Goal: Task Accomplishment & Management: Manage account settings

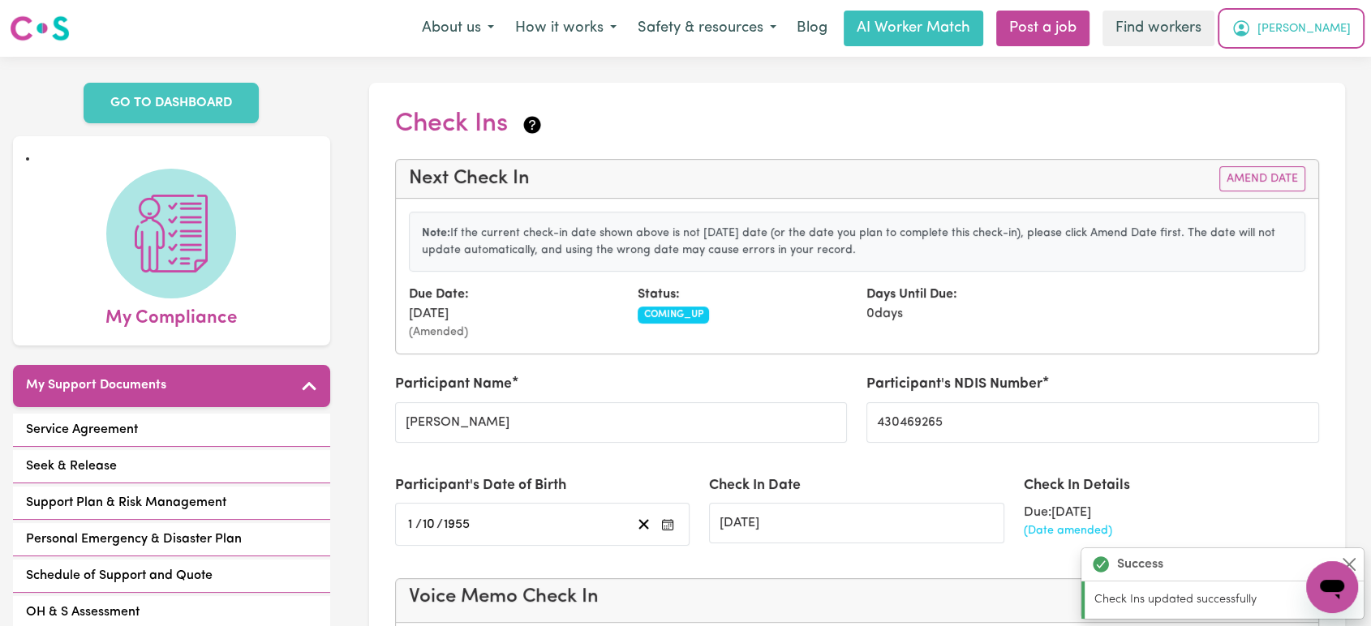
click at [1318, 21] on button "[PERSON_NAME]" at bounding box center [1291, 28] width 140 height 34
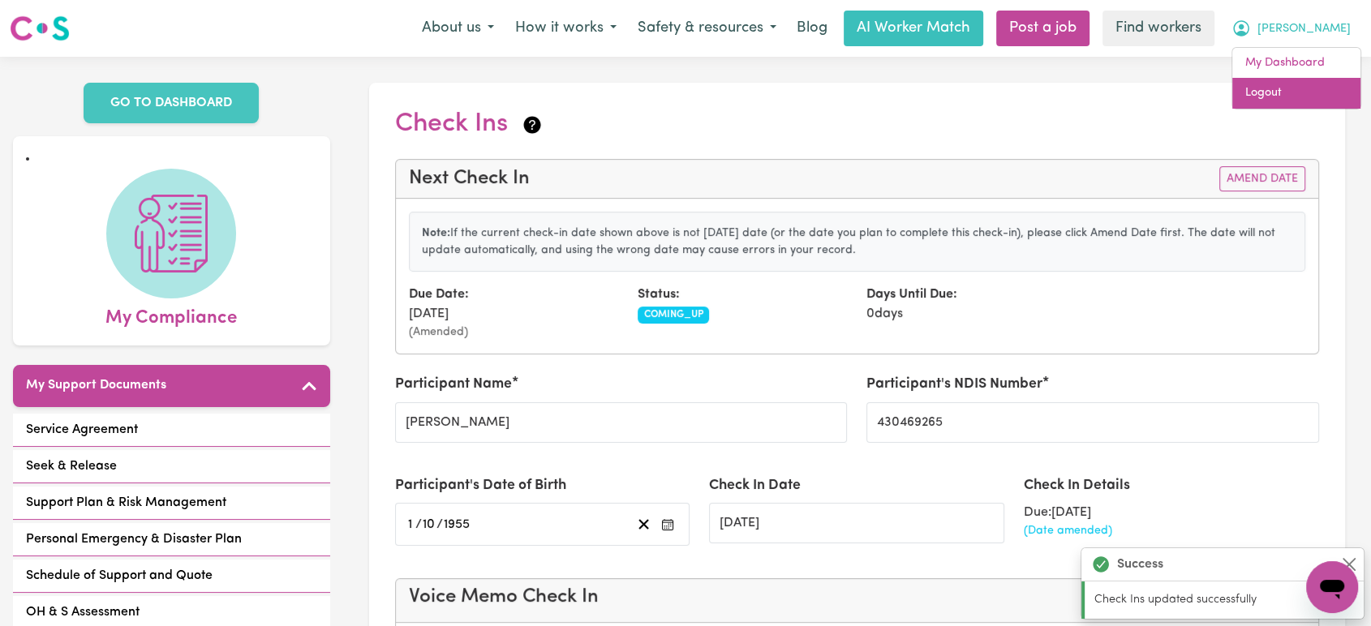
click at [1305, 93] on link "Logout" at bounding box center [1296, 93] width 128 height 31
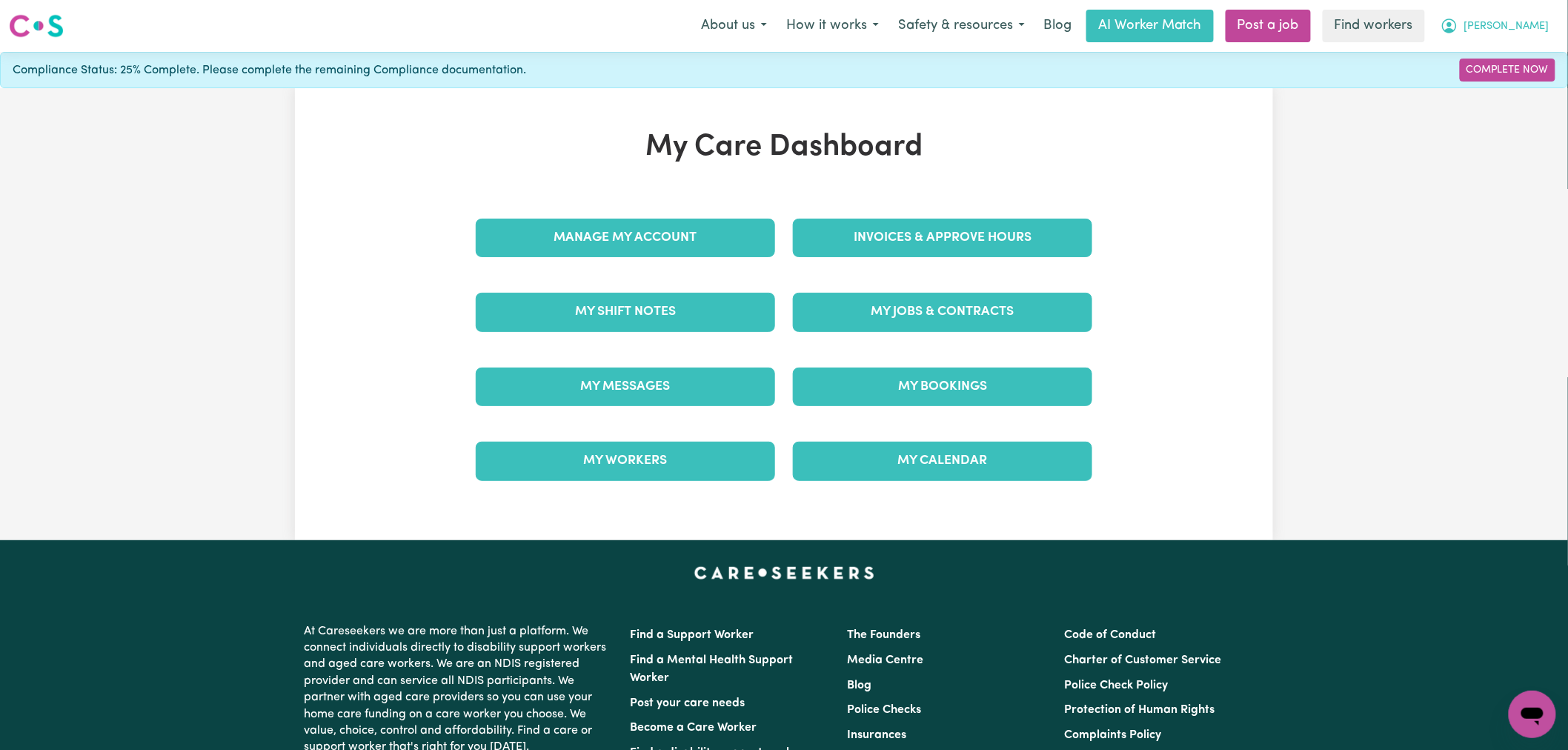
click at [1458, 34] on icon "My Account" at bounding box center [1448, 26] width 17 height 17
click at [1490, 91] on link "Logout" at bounding box center [1500, 85] width 117 height 28
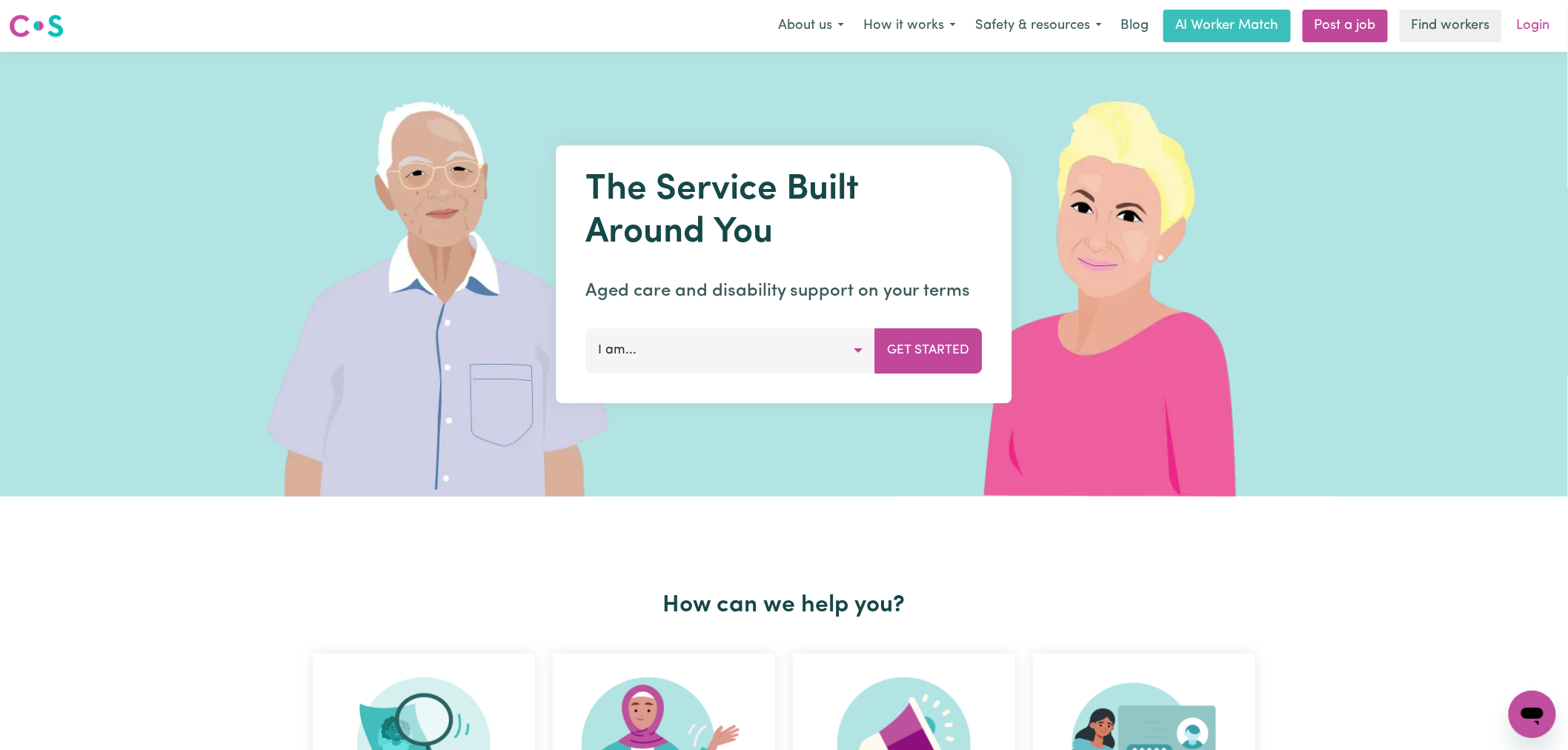
click at [1552, 19] on link "Login" at bounding box center [1533, 26] width 51 height 33
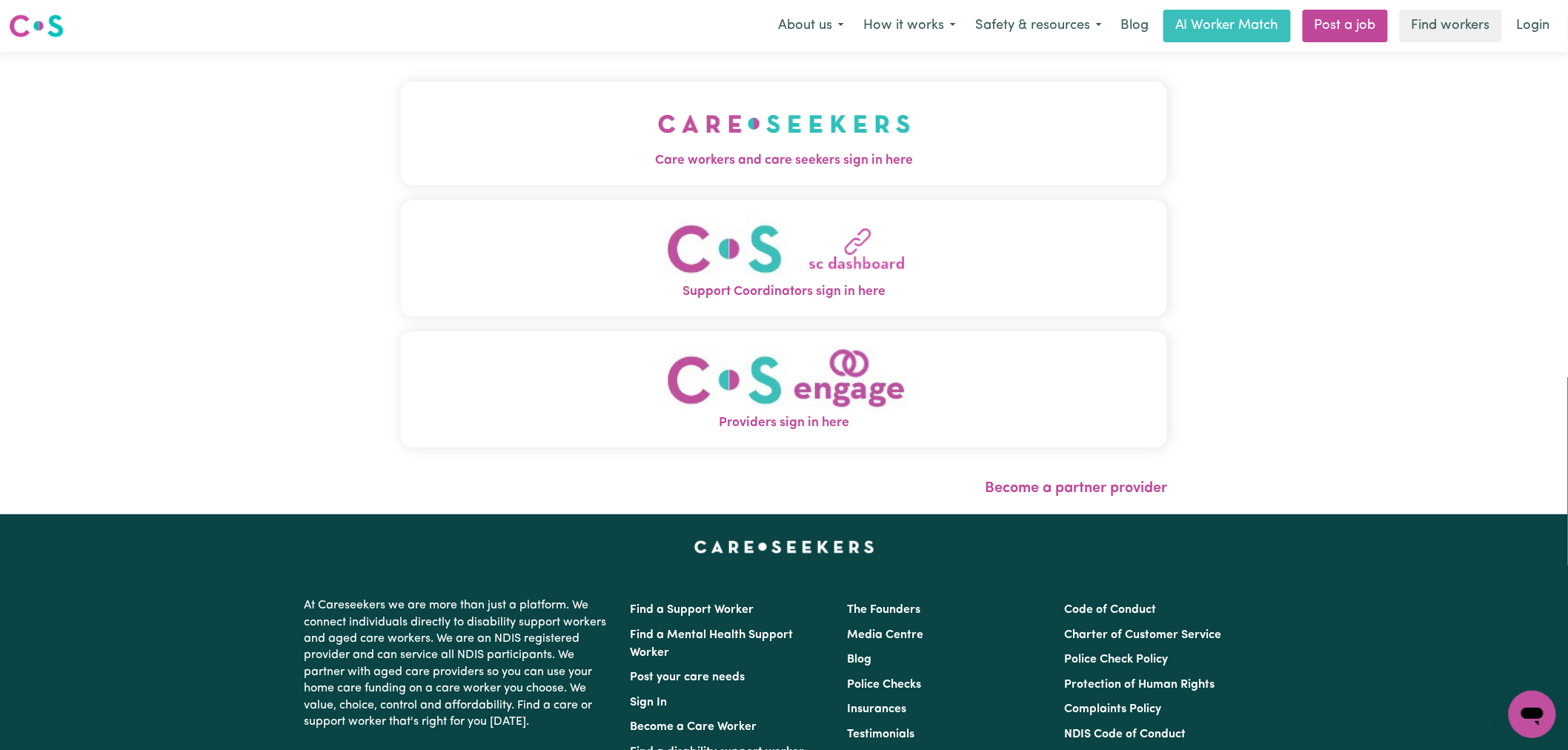
click at [567, 116] on button "Care workers and care seekers sign in here" at bounding box center [784, 133] width 766 height 104
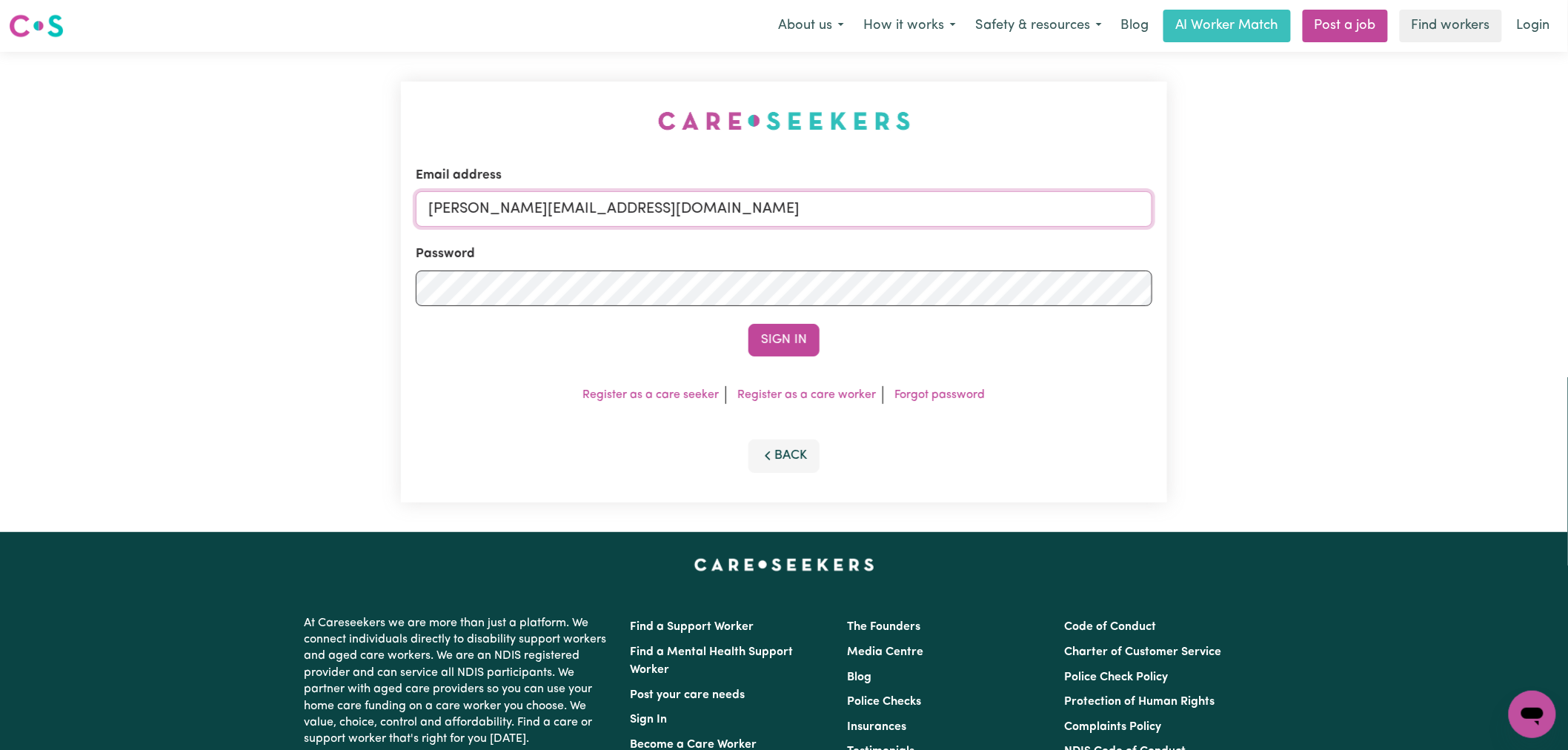
click at [668, 206] on input "lindsay@careseekers.com.au" at bounding box center [784, 208] width 736 height 36
drag, startPoint x: 838, startPoint y: 212, endPoint x: 505, endPoint y: 210, distance: 333.0
click at [505, 210] on input "superuser~rainhelensburgh@careseekers.com.au" at bounding box center [784, 208] width 736 height 36
type input "superuser~rainhelensburgh@careseekers.com.au"
click at [748, 324] on button "Sign In" at bounding box center [784, 341] width 71 height 33
